Goal: Task Accomplishment & Management: Use online tool/utility

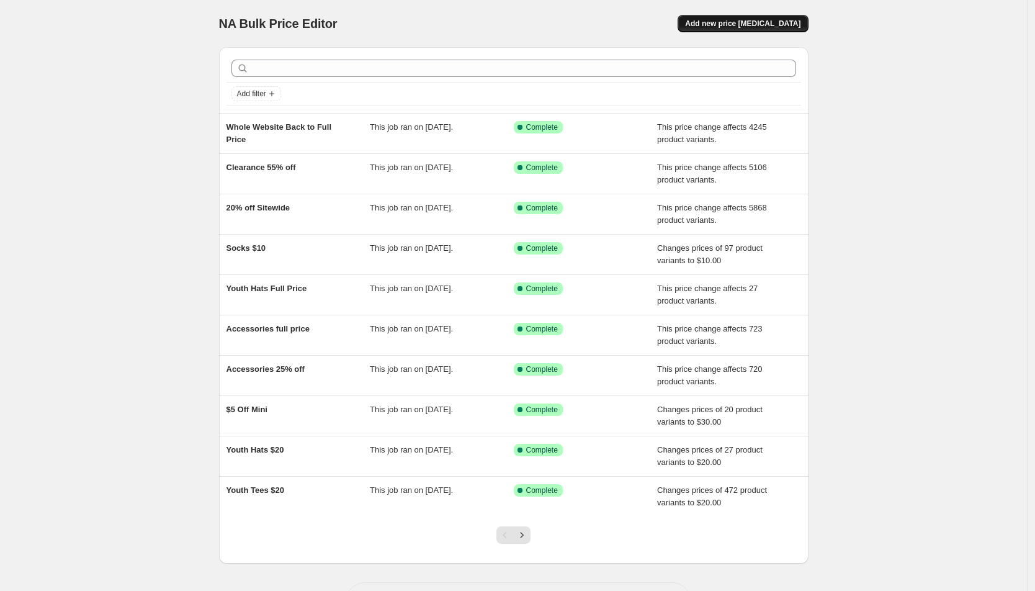
click at [773, 23] on span "Add new price [MEDICAL_DATA]" at bounding box center [742, 24] width 115 height 10
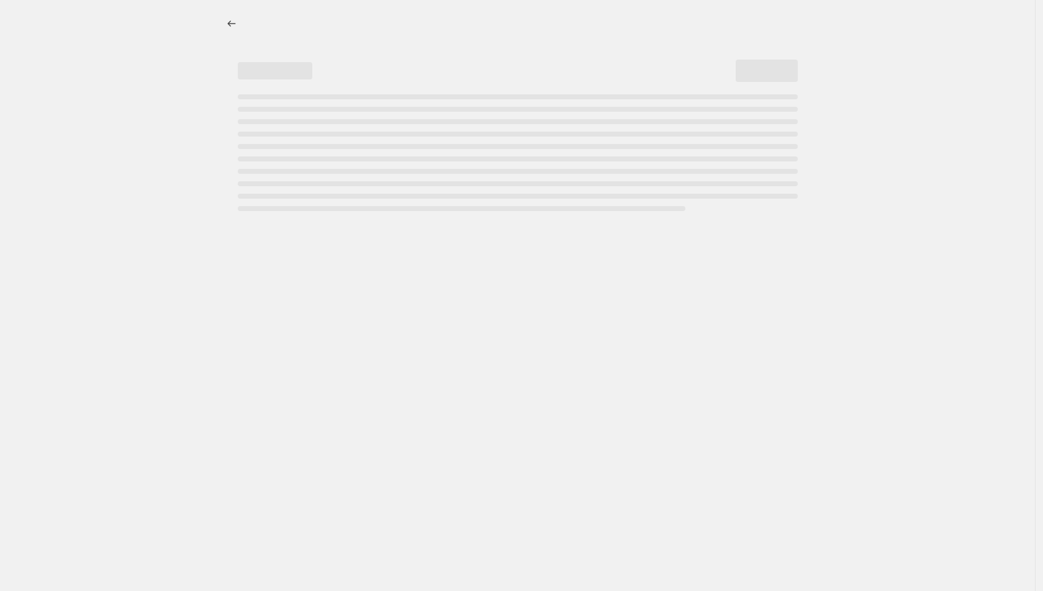
select select "percentage"
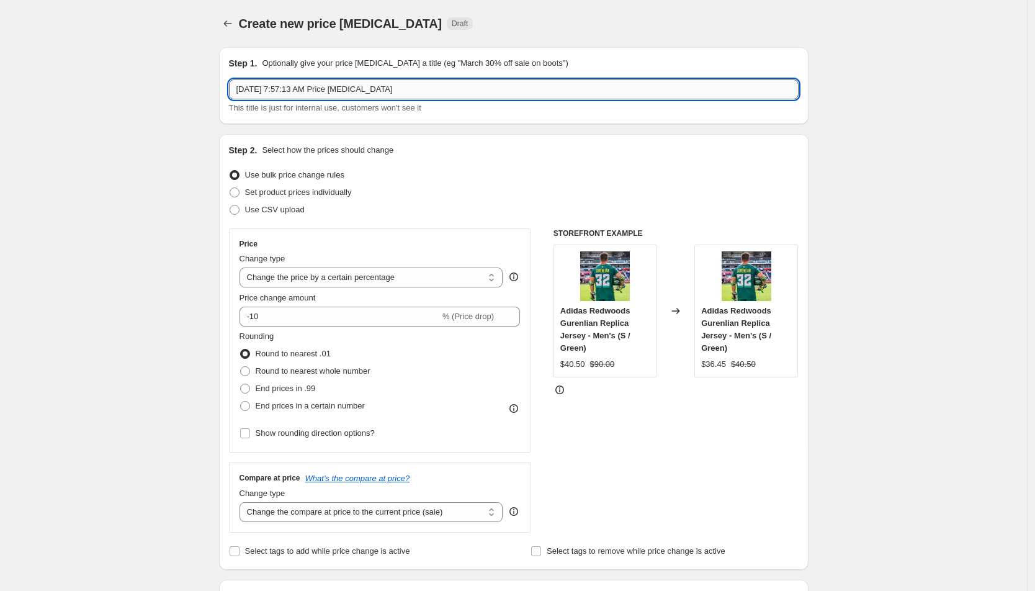
click at [447, 86] on input "Sep 29, 2025, 7:57:13 AM Price change job" at bounding box center [514, 89] width 570 height 20
type input "Outerwear 30% off"
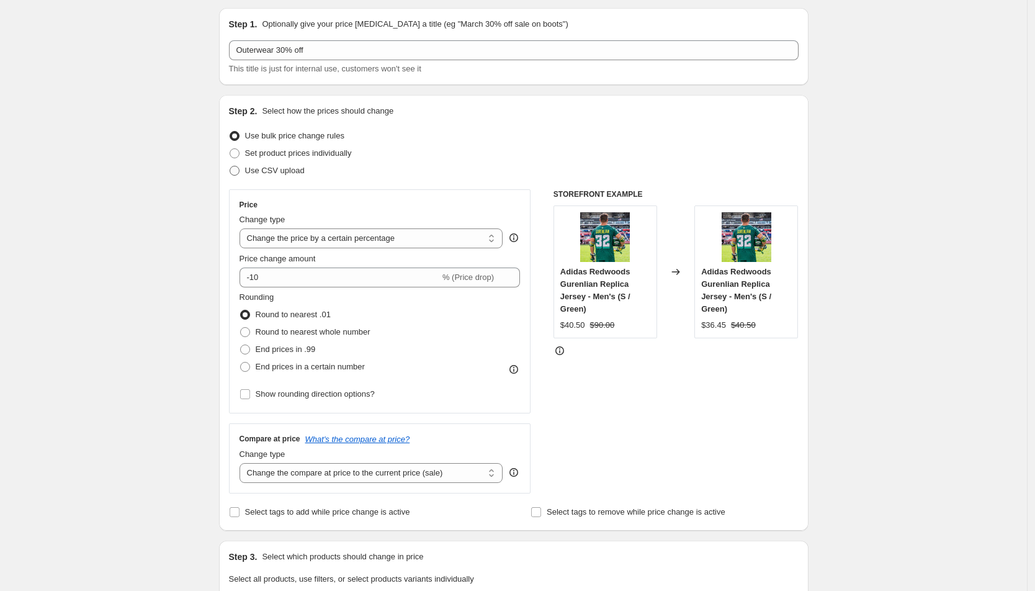
scroll to position [62, 0]
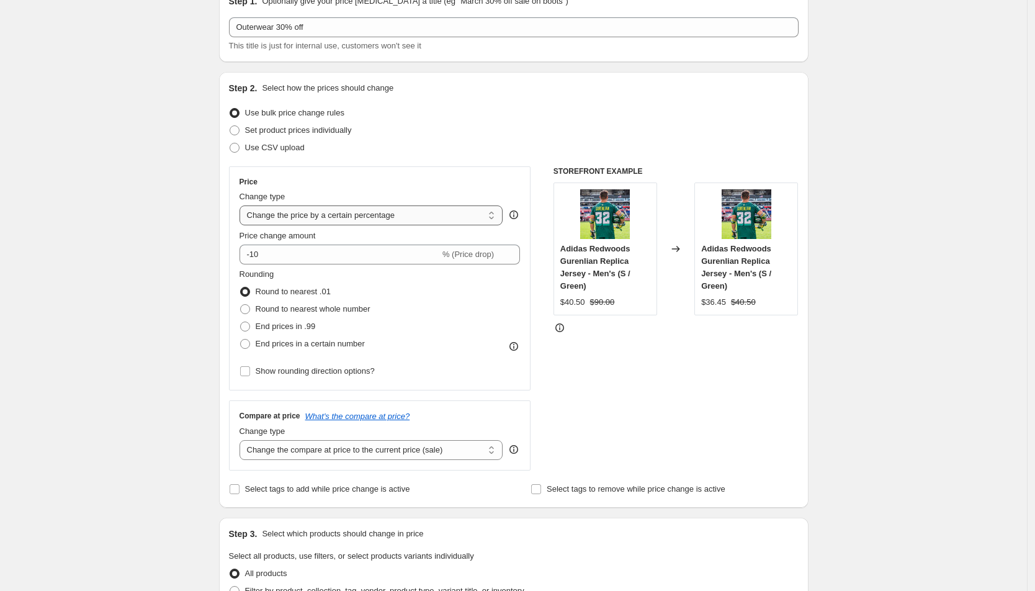
click at [369, 221] on select "Change the price to a certain amount Change the price by a certain amount Chang…" at bounding box center [372, 215] width 264 height 20
select select "bcap"
click at [243, 205] on select "Change the price to a certain amount Change the price by a certain amount Chang…" at bounding box center [372, 215] width 264 height 20
type input "-12.00"
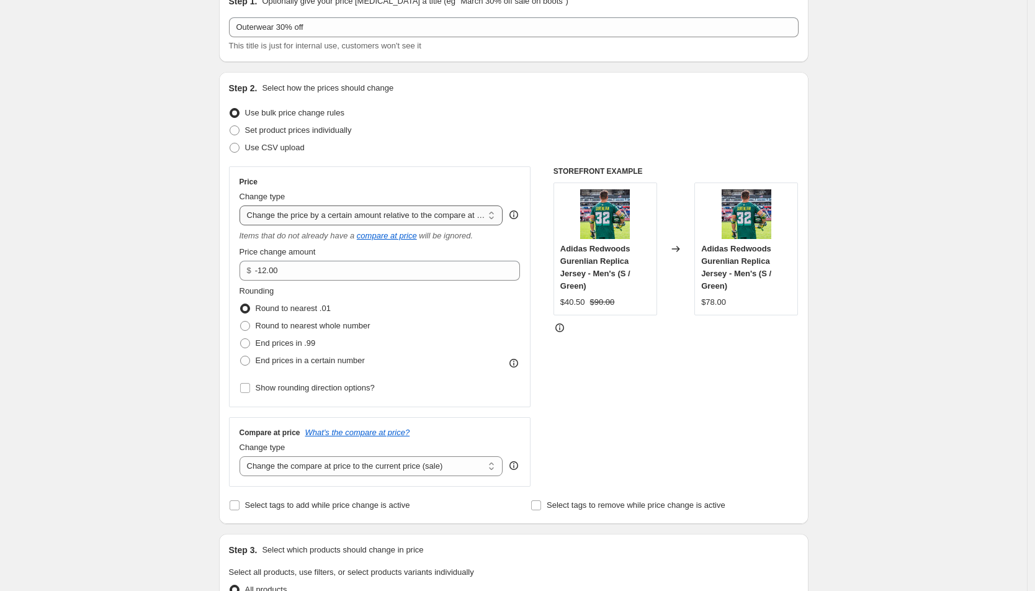
click at [382, 210] on select "Change the price to a certain amount Change the price by a certain amount Chang…" at bounding box center [372, 215] width 264 height 20
select select "pcap"
click at [243, 205] on select "Change the price to a certain amount Change the price by a certain amount Chang…" at bounding box center [372, 215] width 264 height 20
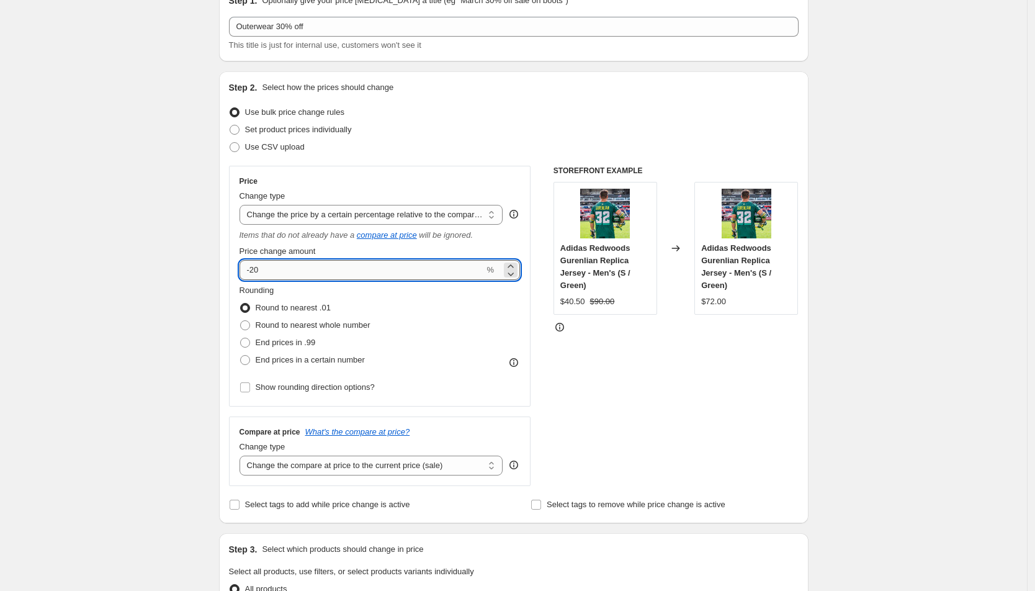
click at [317, 269] on input "-20" at bounding box center [362, 270] width 245 height 20
type input "-2"
type input "-30"
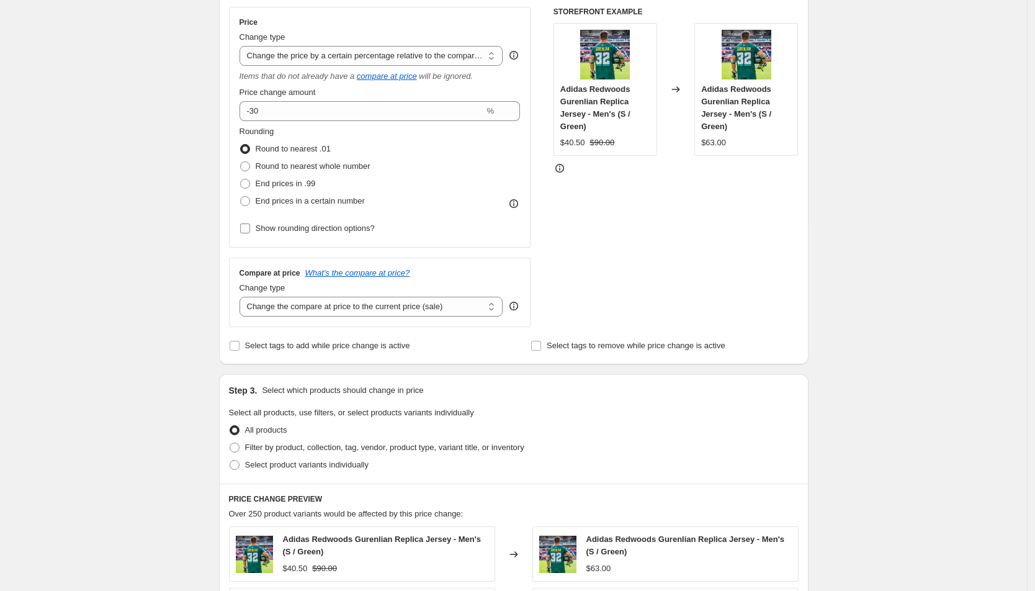
scroll to position [222, 0]
click at [361, 307] on select "Change the compare at price to the current price (sale) Change the compare at p…" at bounding box center [372, 306] width 264 height 20
click at [243, 296] on select "Change the compare at price to the current price (sale) Change the compare at p…" at bounding box center [372, 306] width 264 height 20
click at [332, 291] on div "Change type" at bounding box center [372, 287] width 264 height 12
click at [328, 317] on div "Compare at price What's the compare at price? Change type Change the compare at…" at bounding box center [380, 292] width 302 height 70
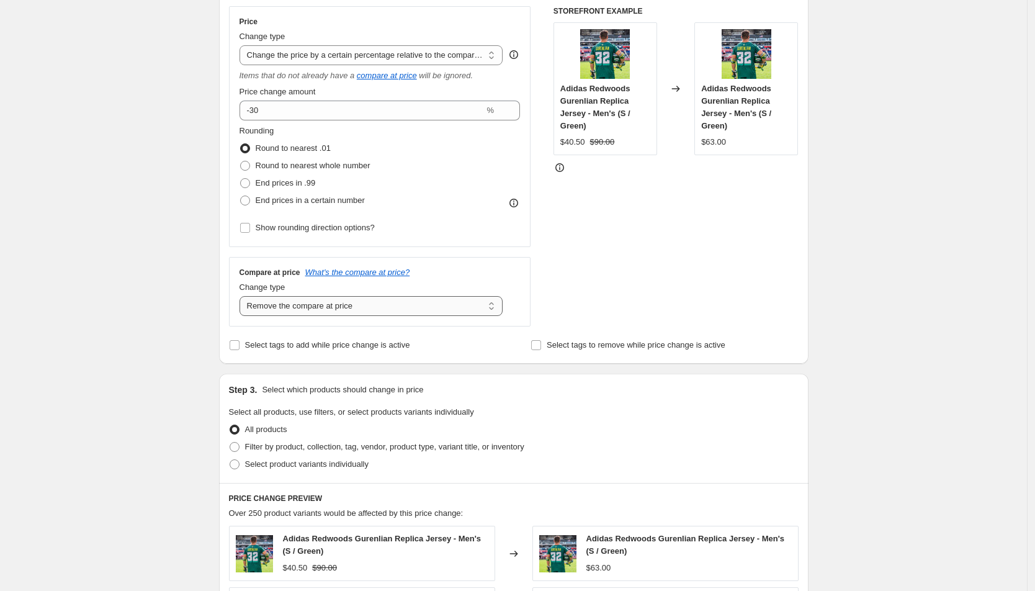
click at [326, 304] on select "Change the compare at price to the current price (sale) Change the compare at p…" at bounding box center [372, 306] width 264 height 20
select select "no_change"
click at [243, 296] on select "Change the compare at price to the current price (sale) Change the compare at p…" at bounding box center [372, 306] width 264 height 20
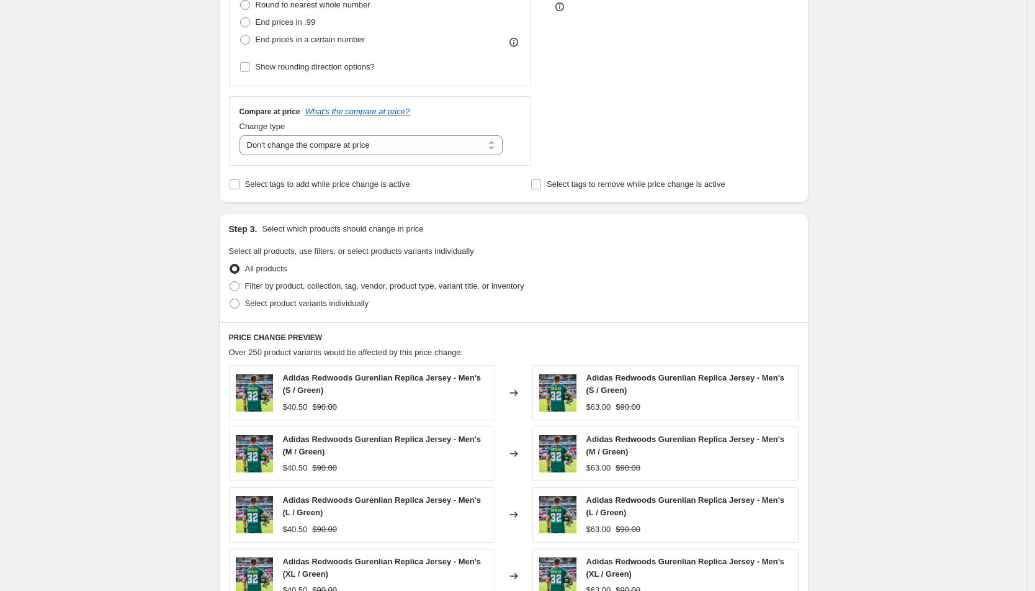
scroll to position [405, 0]
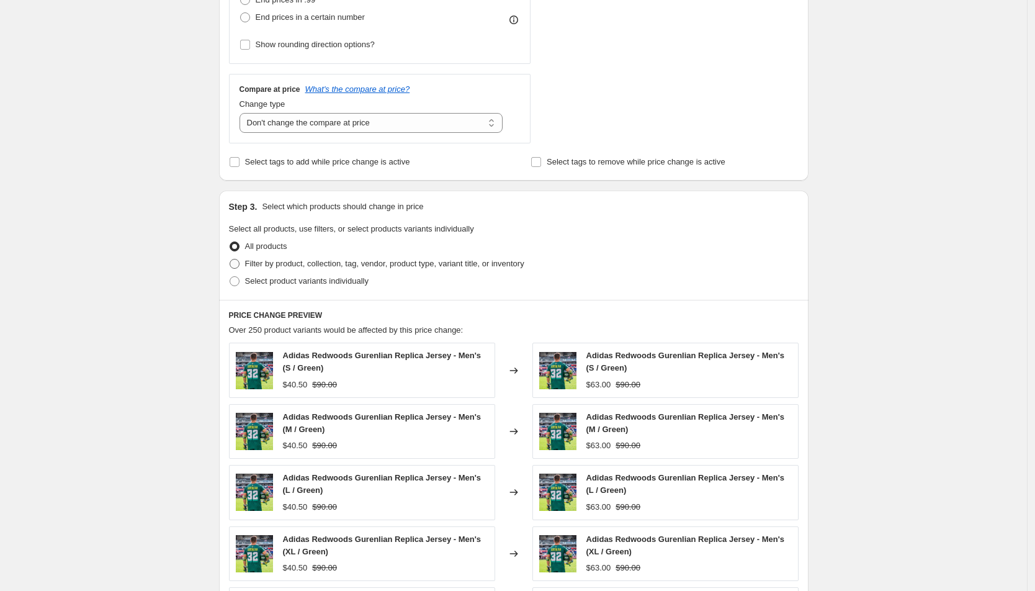
click at [276, 259] on span "Filter by product, collection, tag, vendor, product type, variant title, or inv…" at bounding box center [384, 263] width 279 height 9
click at [230, 259] on input "Filter by product, collection, tag, vendor, product type, variant title, or inv…" at bounding box center [230, 259] width 1 height 1
radio input "true"
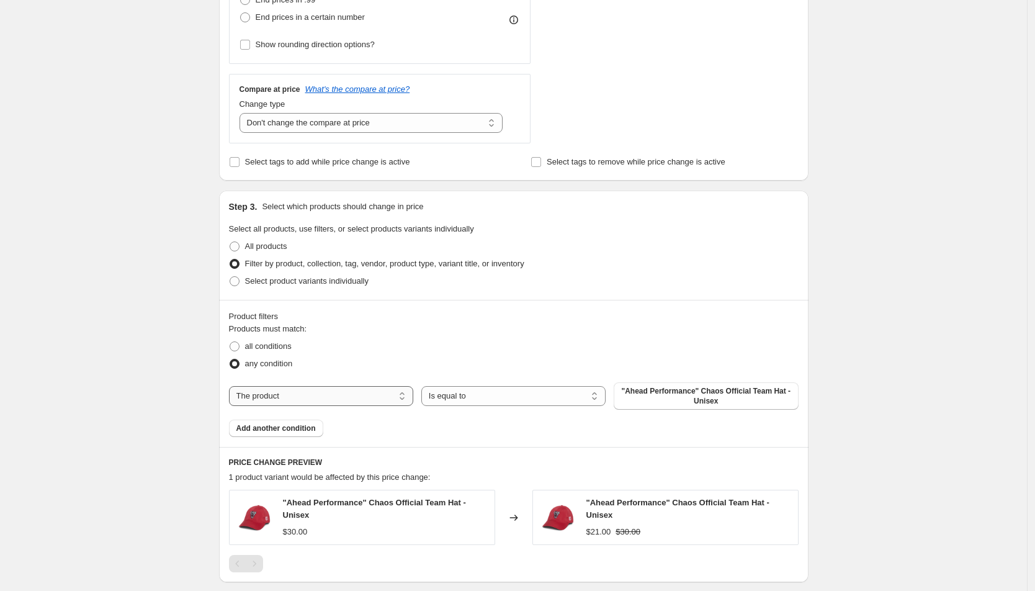
click at [372, 398] on select "The product The product's collection The product's tag The product's vendor The…" at bounding box center [321, 396] width 184 height 20
select select "collection"
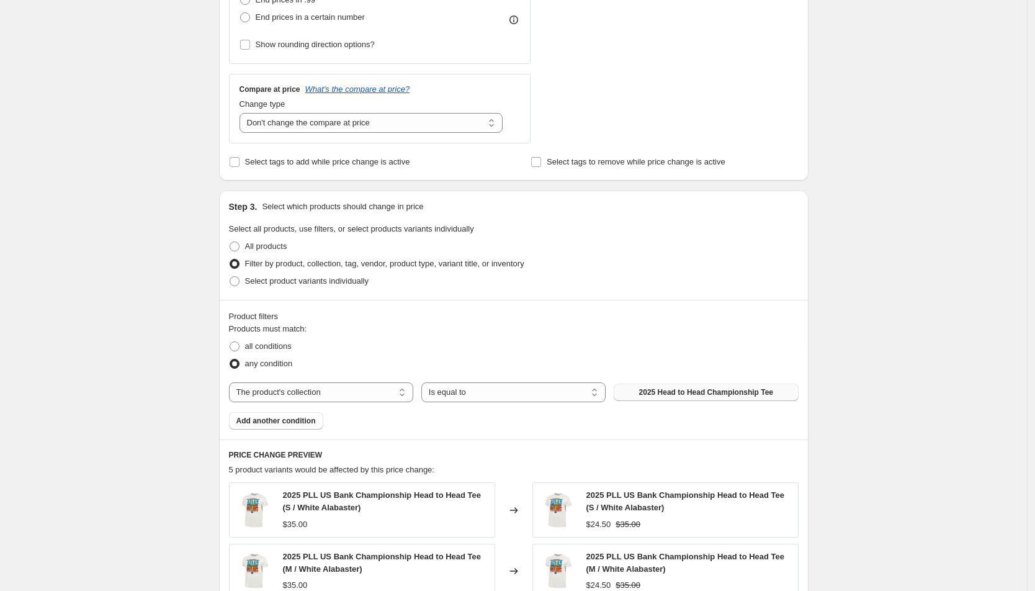
click at [713, 392] on span "2025 Head to Head Championship Tee" at bounding box center [706, 392] width 135 height 10
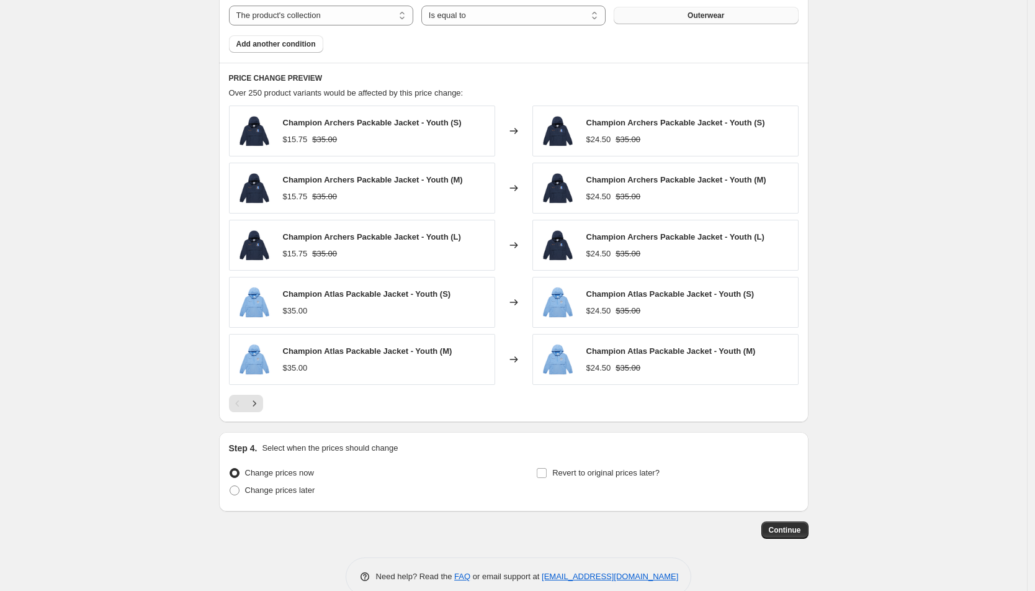
scroll to position [801, 0]
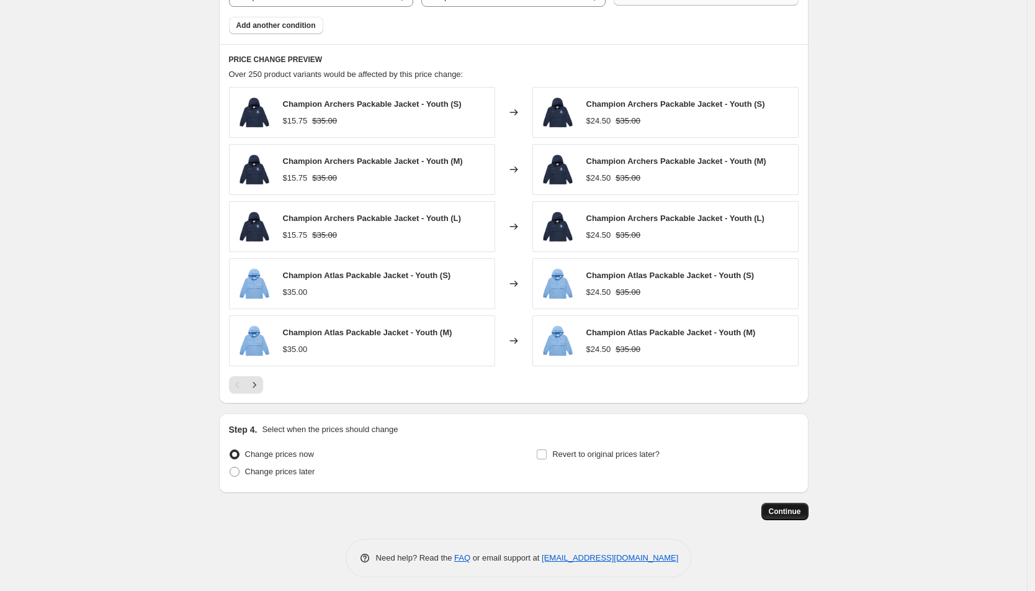
click at [790, 508] on span "Continue" at bounding box center [785, 511] width 32 height 10
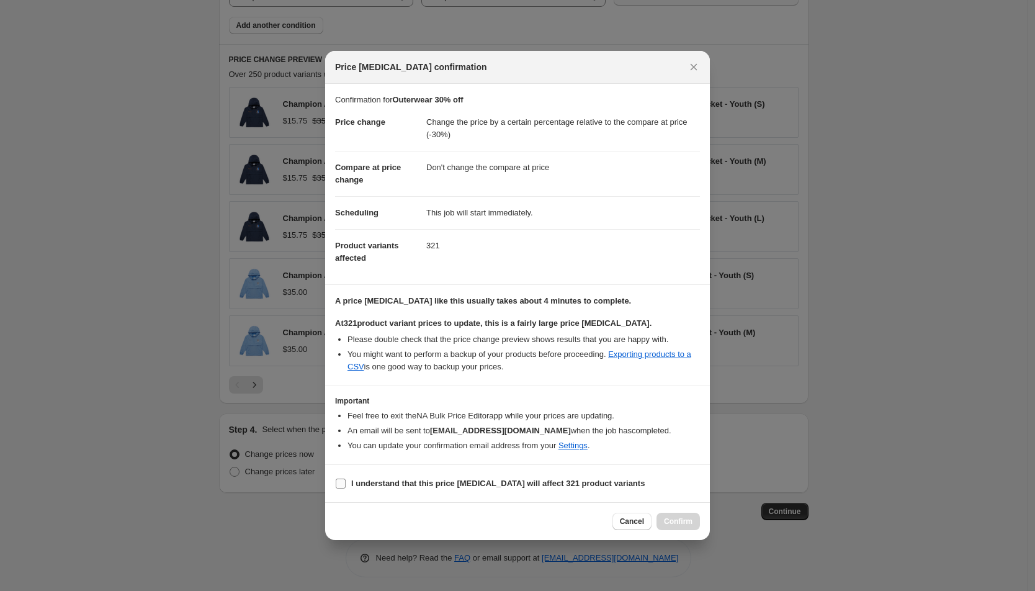
click at [407, 479] on b "I understand that this price change job will affect 321 product variants" at bounding box center [498, 483] width 294 height 9
click at [346, 479] on input "I understand that this price change job will affect 321 product variants" at bounding box center [341, 484] width 10 height 10
checkbox input "true"
click at [664, 520] on span "Confirm" at bounding box center [678, 521] width 29 height 10
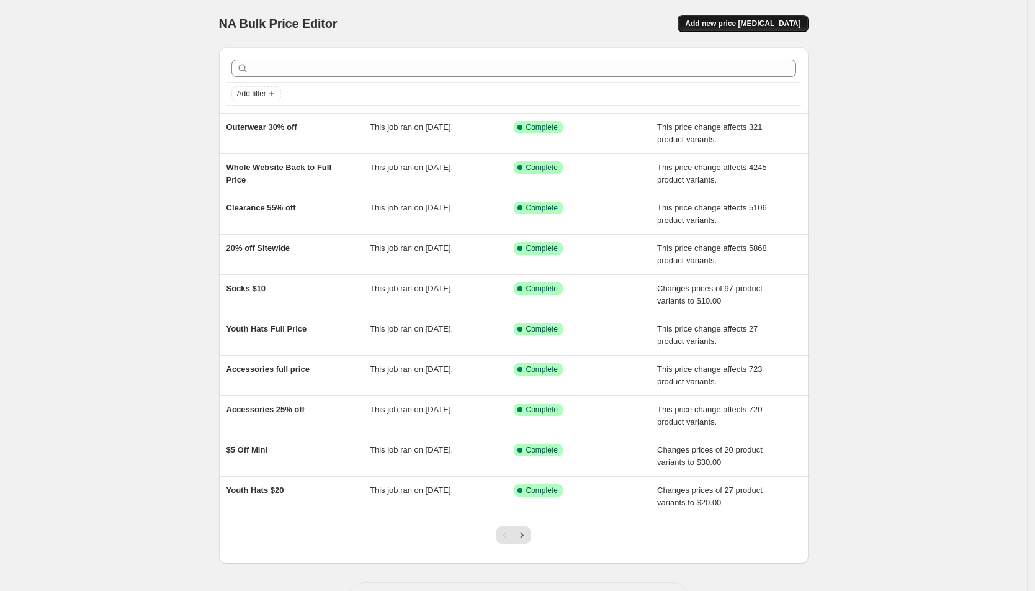
click at [767, 17] on button "Add new price change job" at bounding box center [743, 23] width 130 height 17
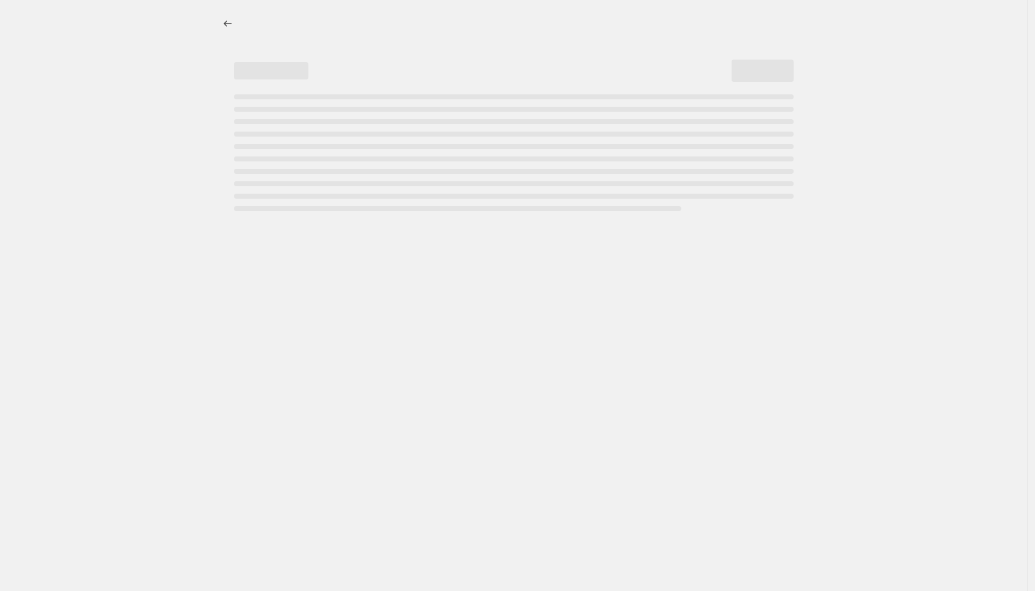
select select "percentage"
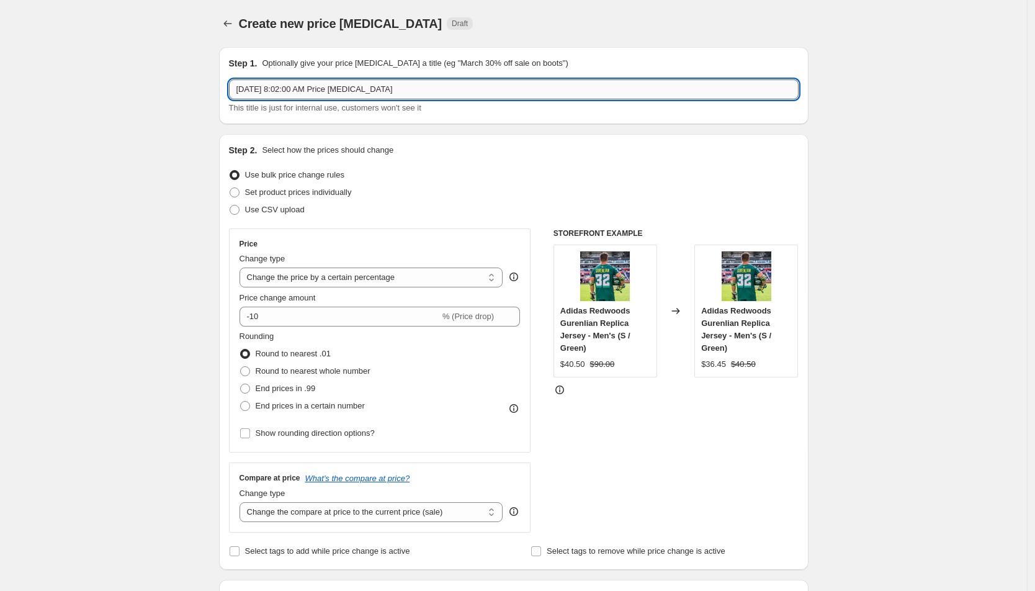
click at [361, 93] on input "Sep 29, 2025, 8:02:00 AM Price change job" at bounding box center [514, 89] width 570 height 20
click at [361, 94] on input "Sep 29, 2025, 8:02:00 AM Price change job" at bounding box center [514, 89] width 570 height 20
type input "Beanies 30% off"
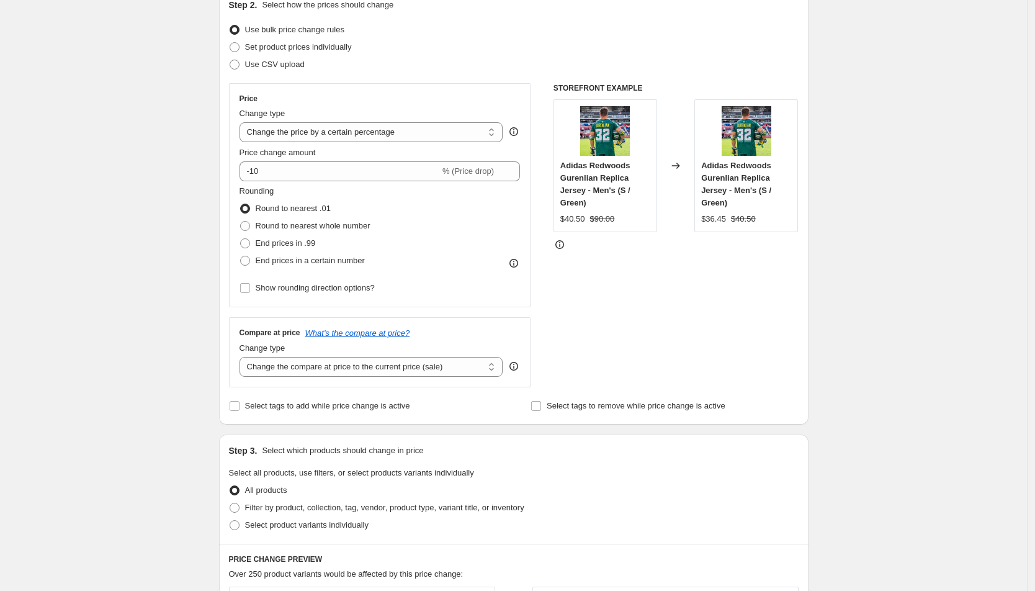
scroll to position [147, 0]
click at [348, 131] on select "Change the price to a certain amount Change the price by a certain amount Chang…" at bounding box center [372, 130] width 264 height 20
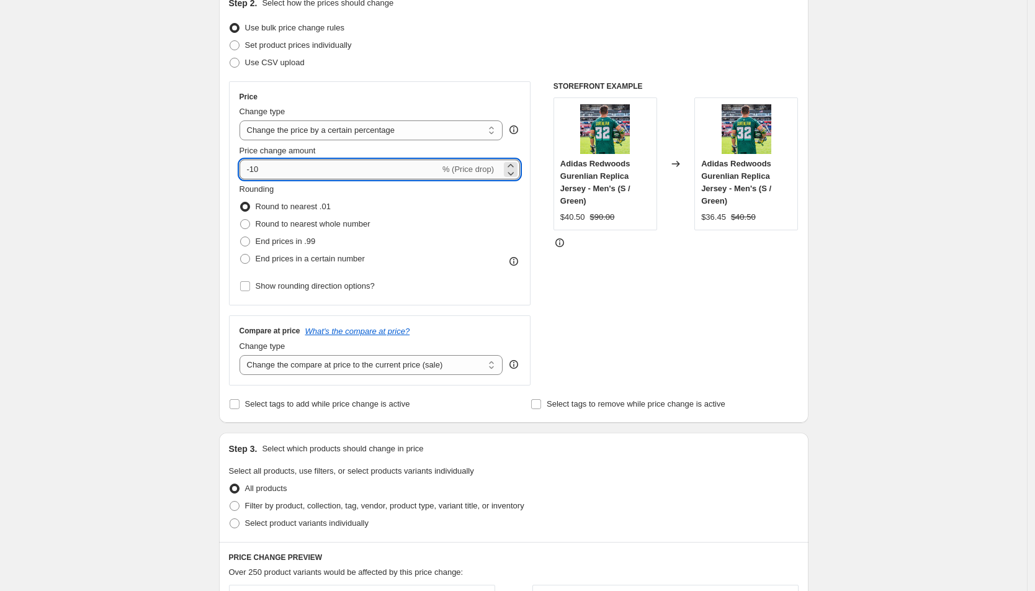
click at [346, 171] on input "-10" at bounding box center [340, 170] width 200 height 20
type input "-1"
type input "-30"
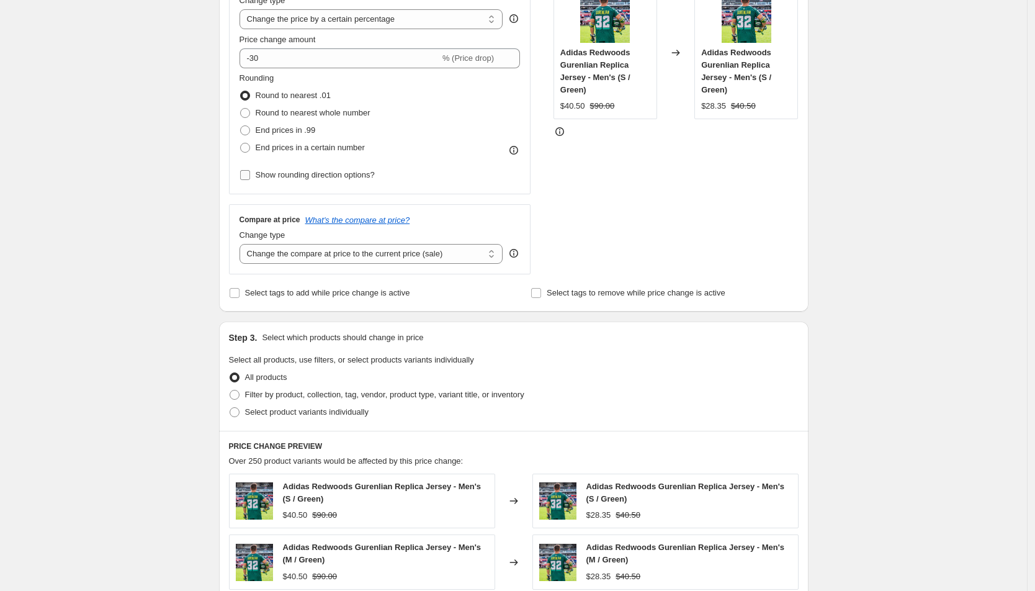
scroll to position [263, 0]
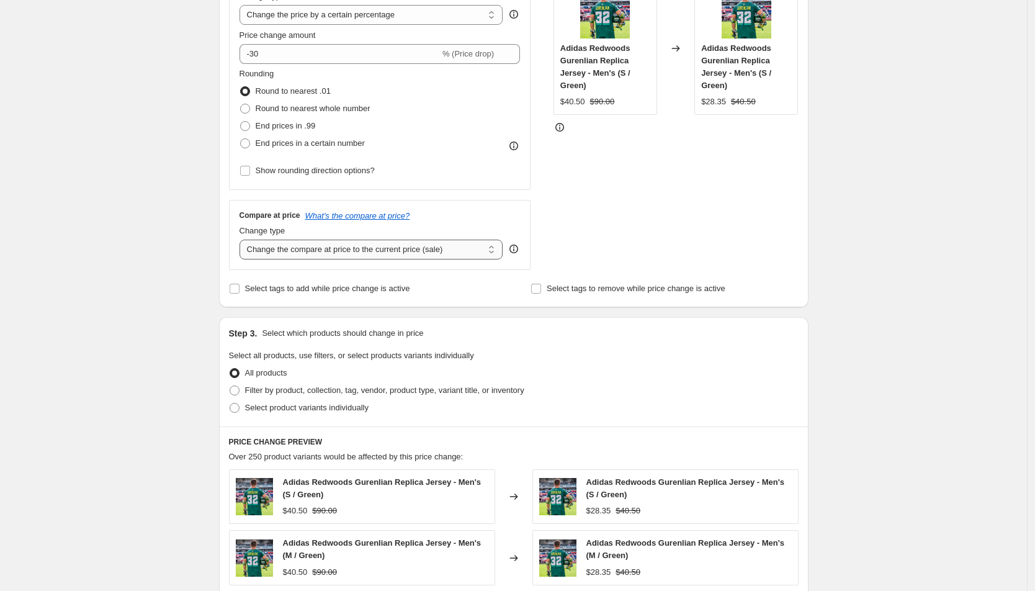
click at [340, 246] on select "Change the compare at price to the current price (sale) Change the compare at p…" at bounding box center [372, 250] width 264 height 20
select select "pp"
click at [243, 240] on select "Change the compare at price to the current price (sale) Change the compare at p…" at bounding box center [372, 250] width 264 height 20
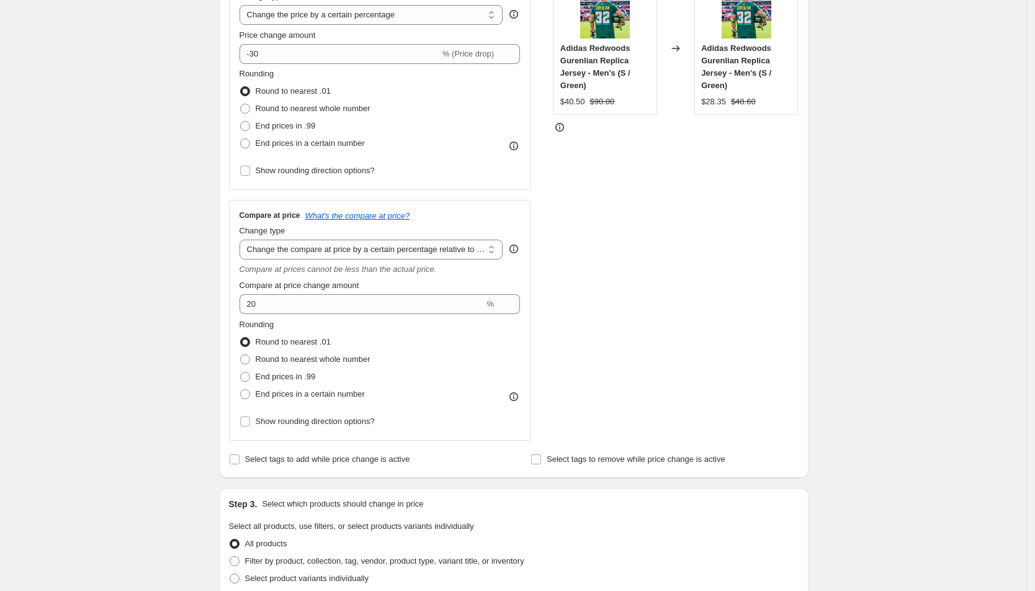
click at [361, 318] on fieldset "Rounding Round to nearest .01 Round to nearest whole number End prices in .99 E…" at bounding box center [305, 360] width 131 height 84
click at [384, 245] on select "Change the compare at price to the current price (sale) Change the compare at p…" at bounding box center [372, 250] width 264 height 20
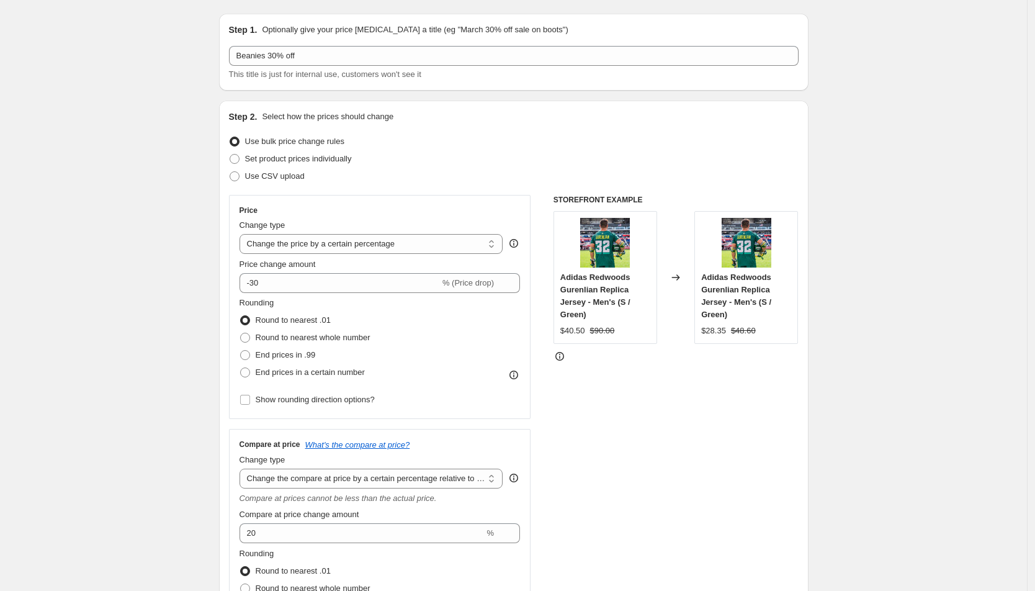
scroll to position [35, 0]
click at [471, 243] on select "Change the price to a certain amount Change the price by a certain amount Chang…" at bounding box center [372, 242] width 264 height 20
select select "pcap"
click at [243, 232] on select "Change the price to a certain amount Change the price by a certain amount Chang…" at bounding box center [372, 242] width 264 height 20
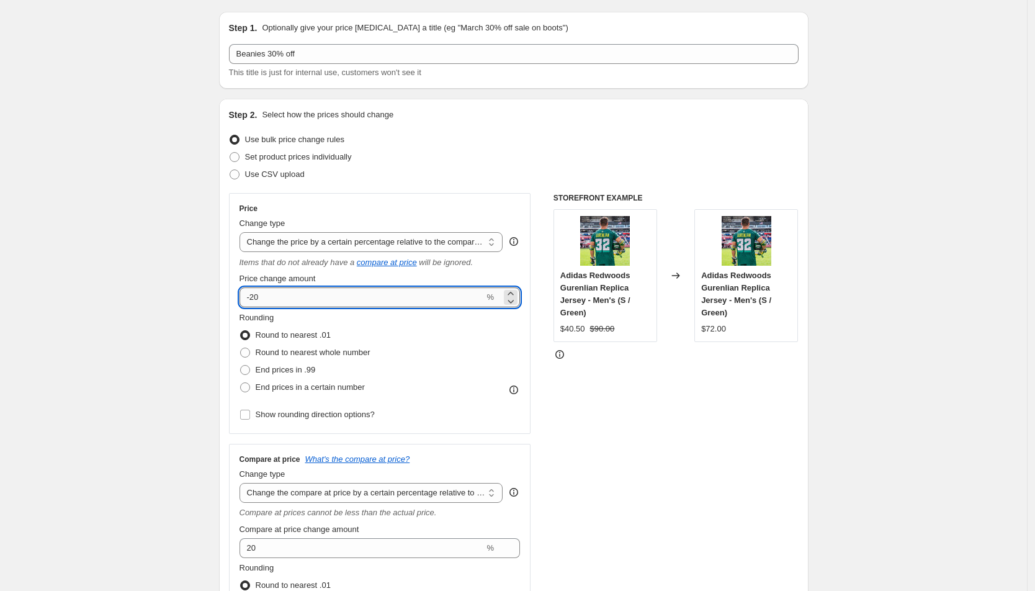
click at [361, 302] on input "-20" at bounding box center [362, 297] width 245 height 20
type input "-2"
type input "-30"
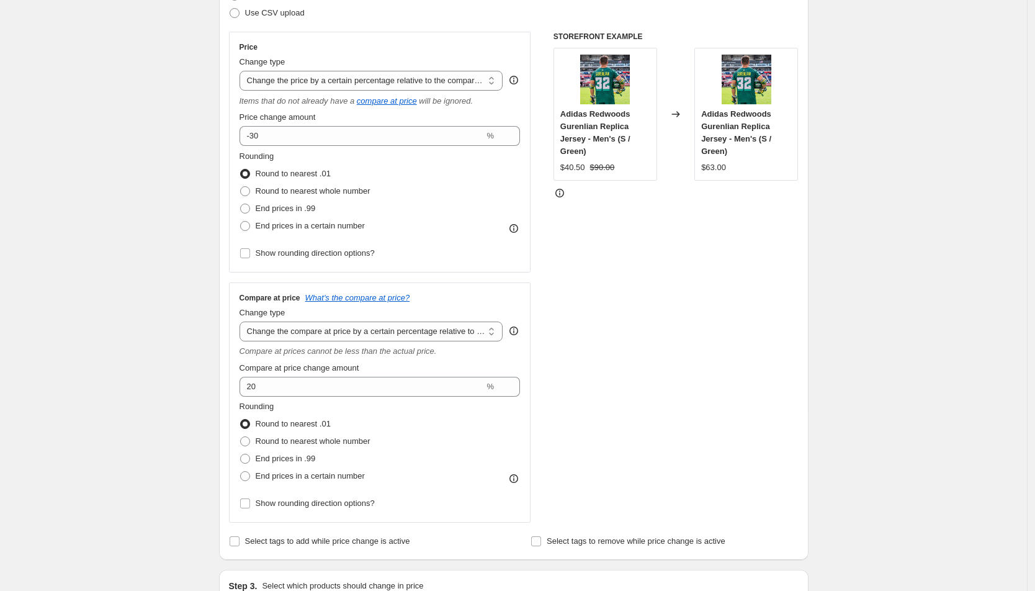
scroll to position [230, 0]
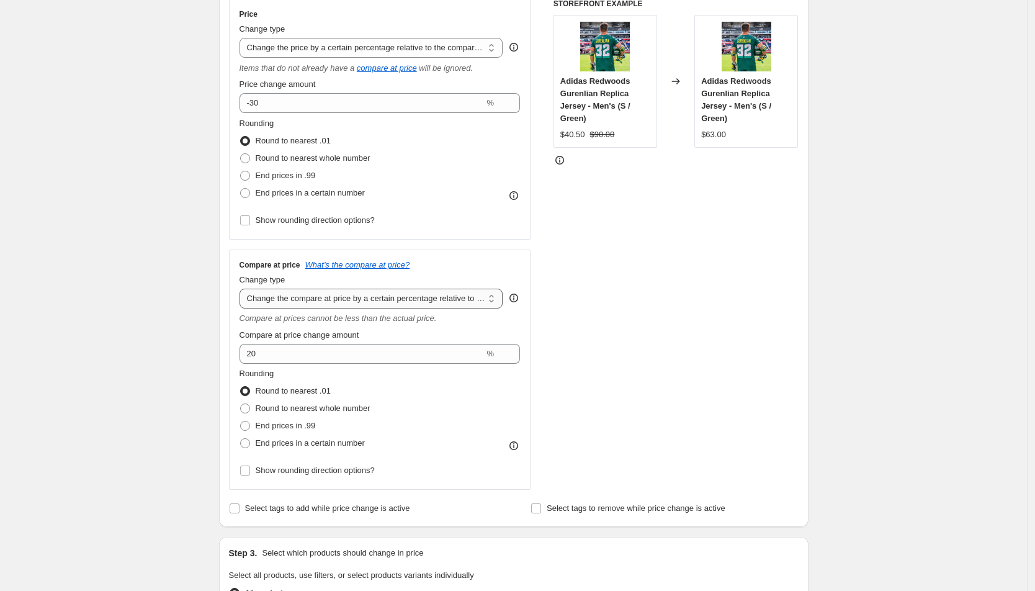
click at [378, 289] on select "Change the compare at price to the current price (sale) Change the compare at p…" at bounding box center [372, 299] width 264 height 20
select select "no_change"
click at [243, 289] on select "Change the compare at price to the current price (sale) Change the compare at p…" at bounding box center [372, 299] width 264 height 20
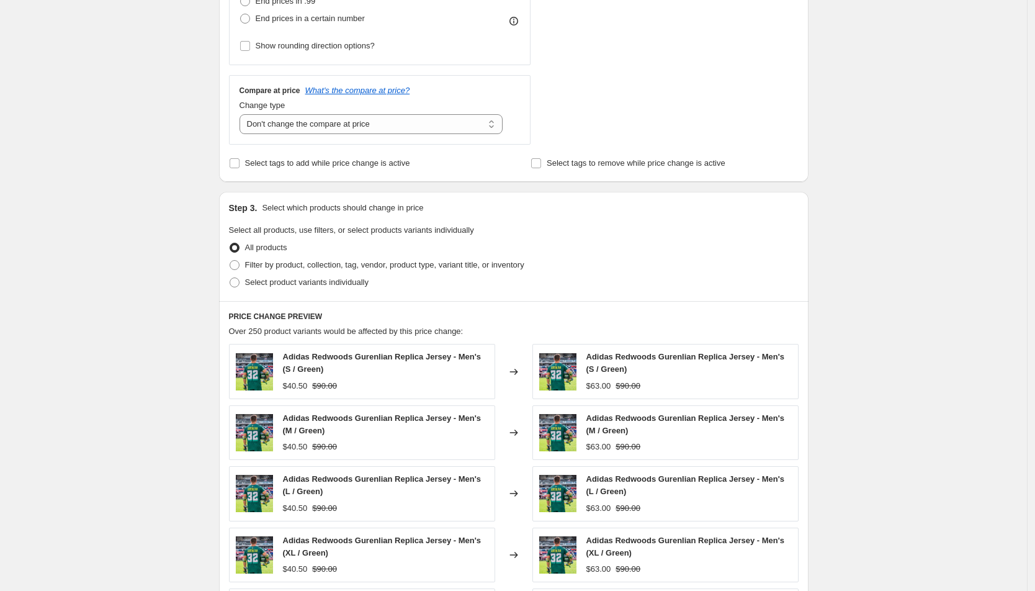
scroll to position [408, 0]
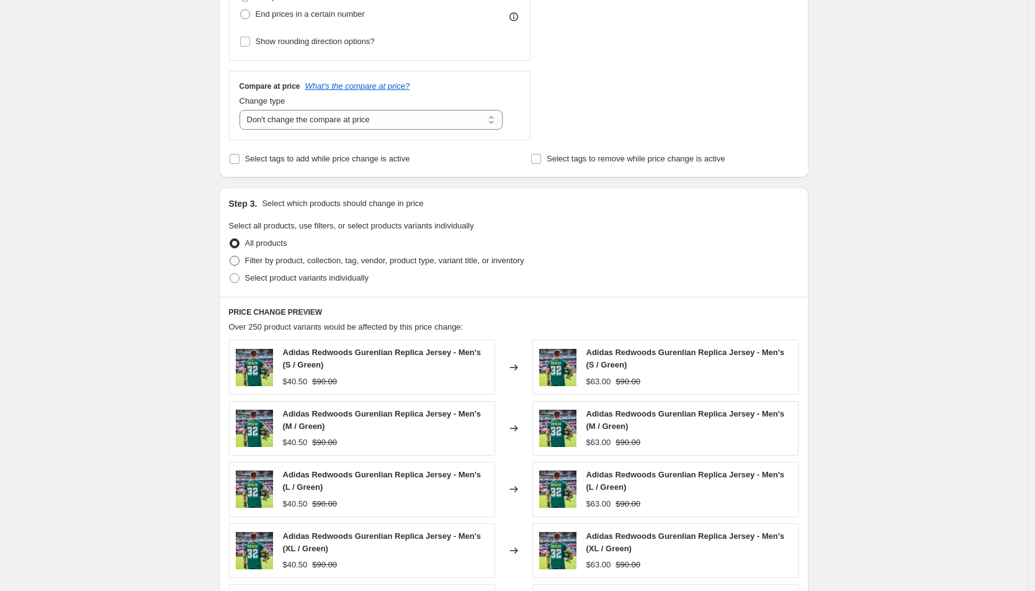
click at [315, 261] on span "Filter by product, collection, tag, vendor, product type, variant title, or inv…" at bounding box center [384, 260] width 279 height 9
click at [230, 256] on input "Filter by product, collection, tag, vendor, product type, variant title, or inv…" at bounding box center [230, 256] width 1 height 1
radio input "true"
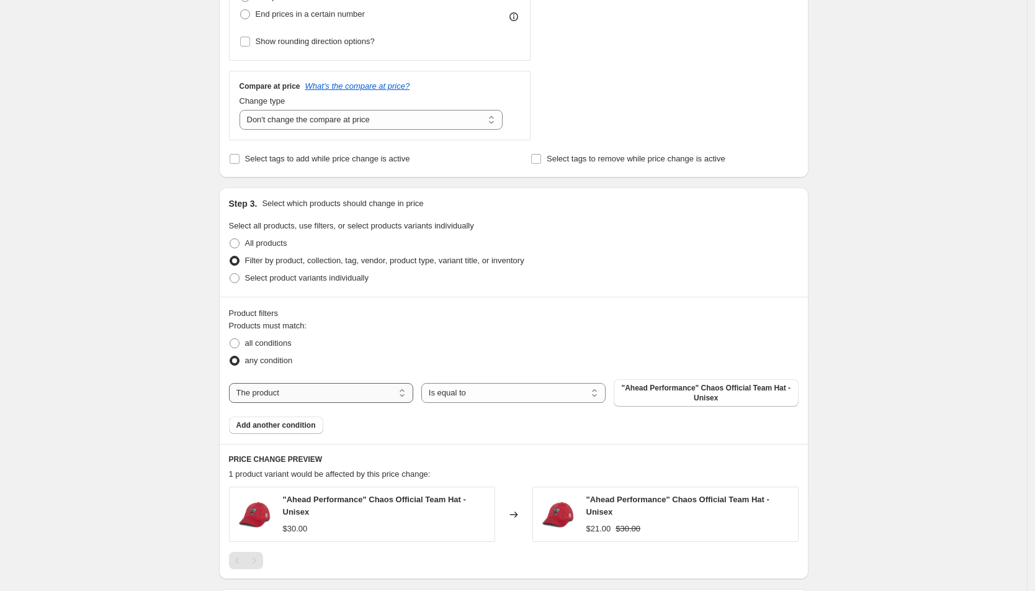
click at [334, 393] on select "The product The product's collection The product's tag The product's vendor The…" at bounding box center [321, 393] width 184 height 20
select select "collection"
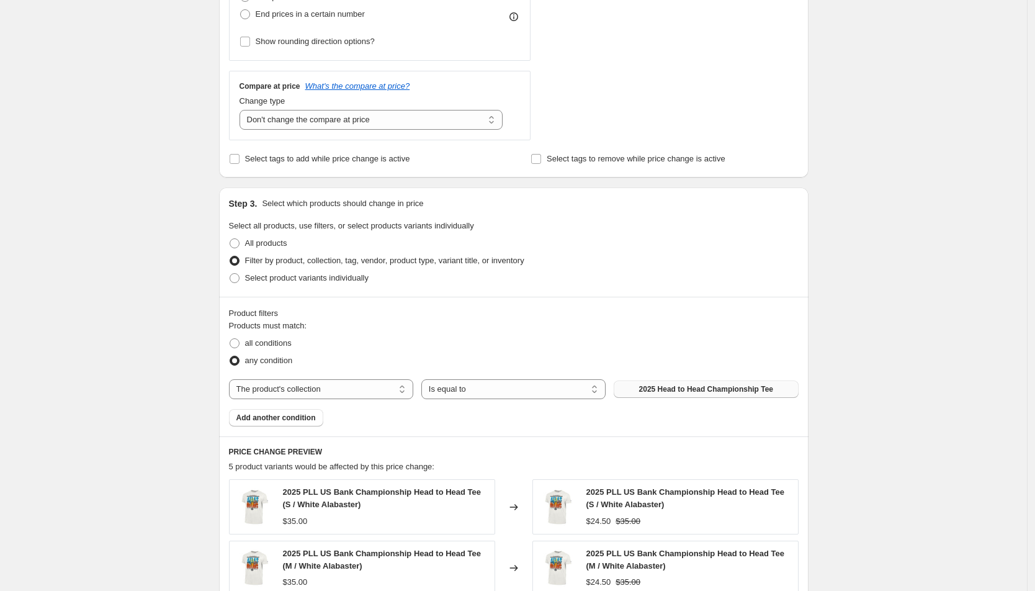
click at [690, 384] on span "2025 Head to Head Championship Tee" at bounding box center [706, 389] width 135 height 10
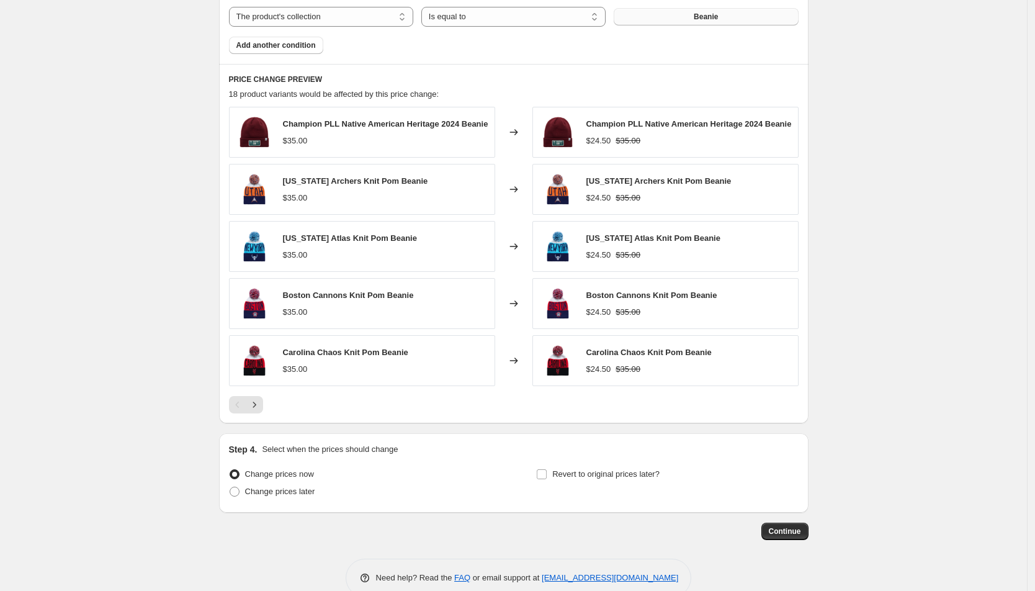
scroll to position [804, 0]
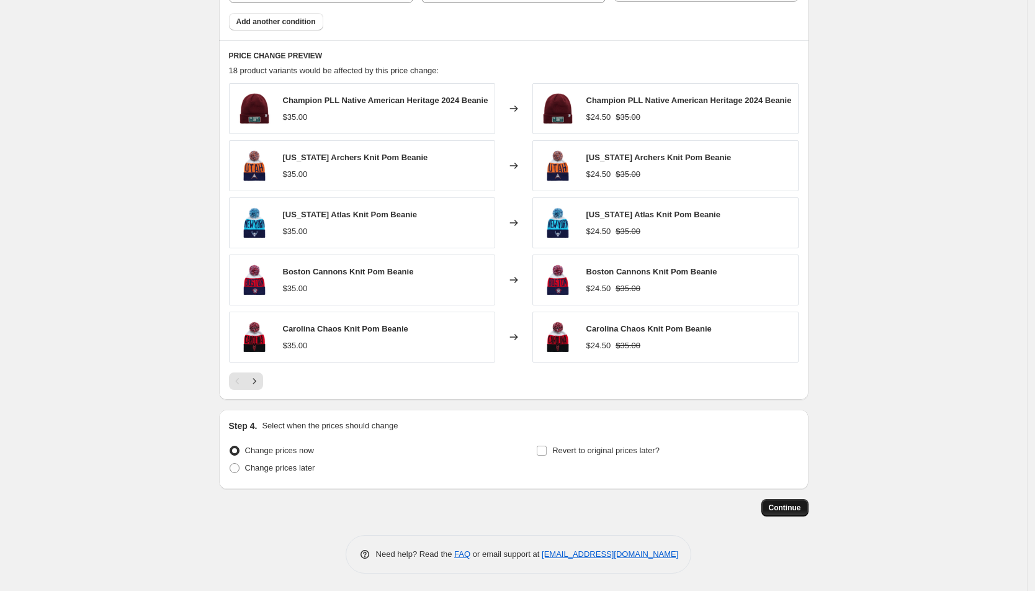
click at [792, 505] on span "Continue" at bounding box center [785, 508] width 32 height 10
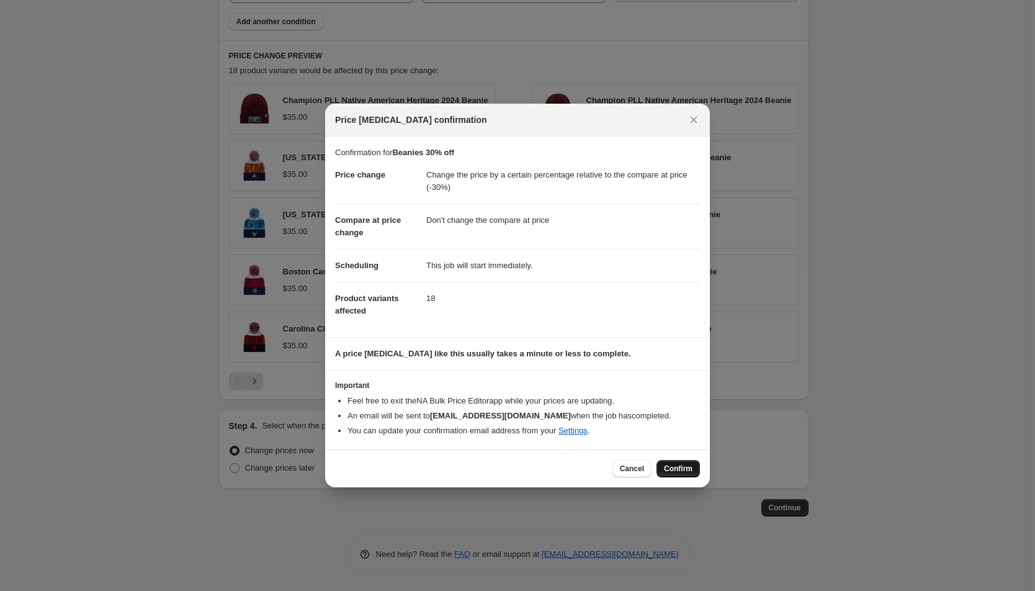
click at [676, 467] on span "Confirm" at bounding box center [678, 469] width 29 height 10
type input "Beanies 30% off"
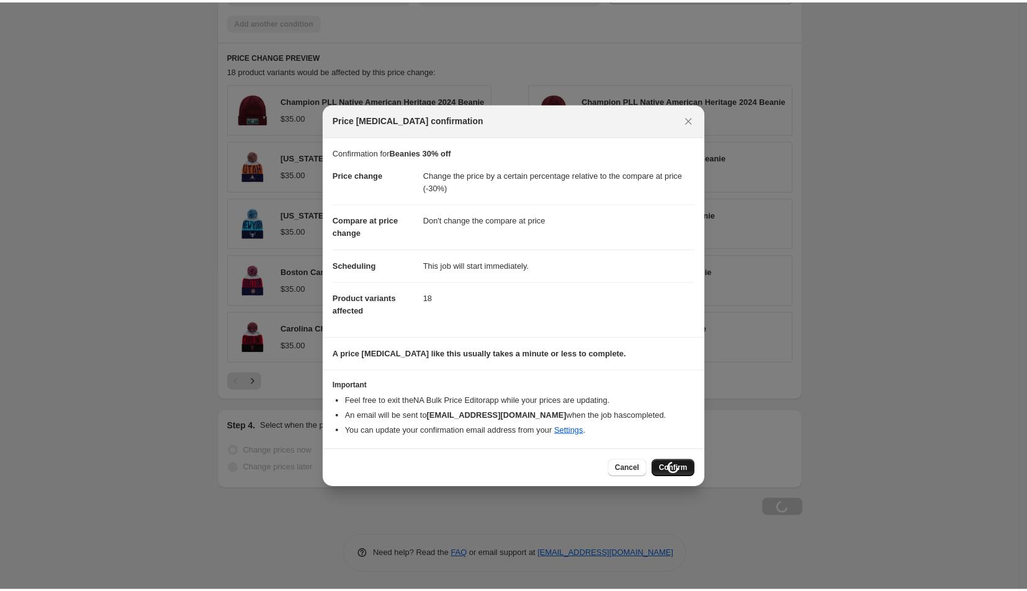
scroll to position [804, 0]
